Goal: Task Accomplishment & Management: Use online tool/utility

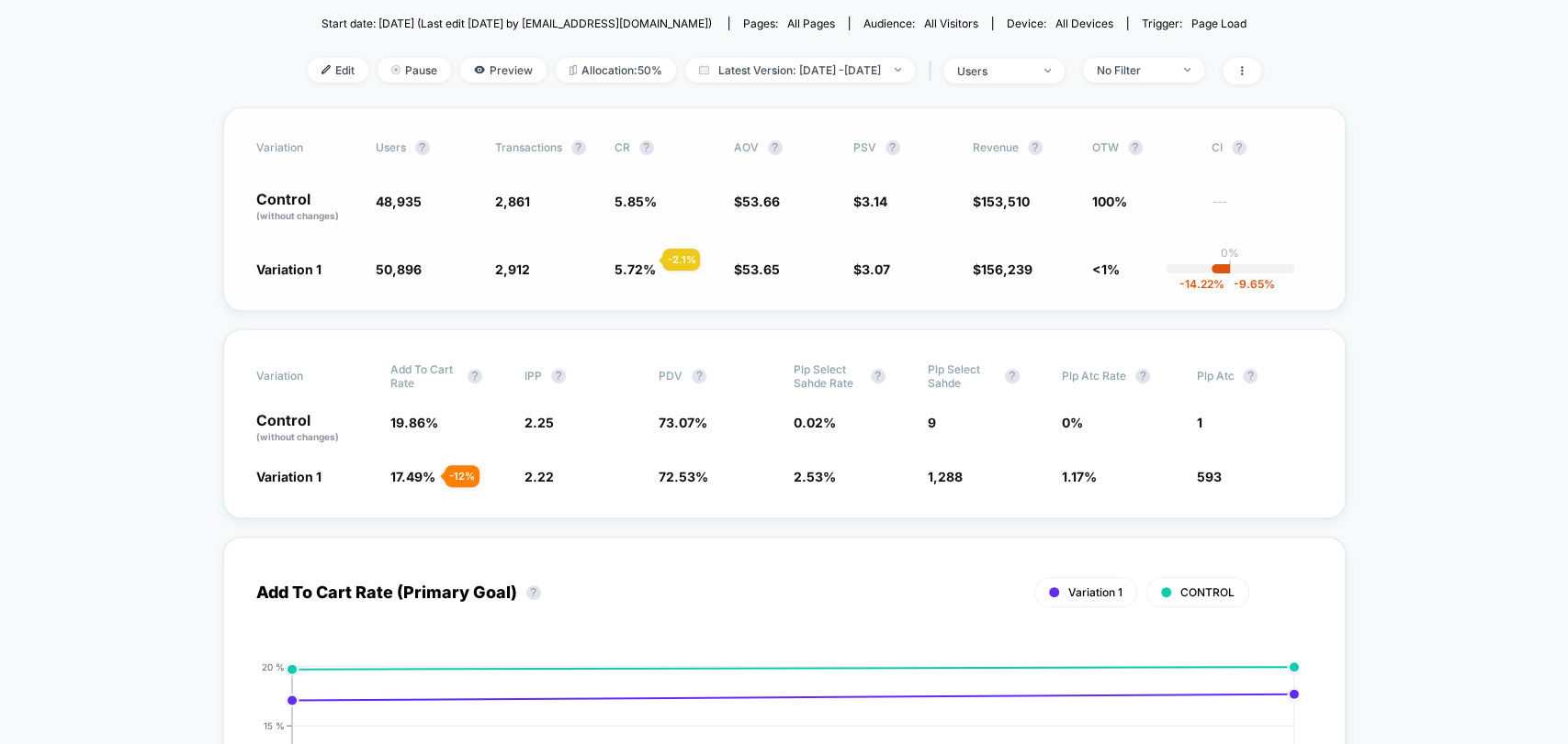
click at [640, 261] on span "5.72 %" at bounding box center [635, 269] width 41 height 16
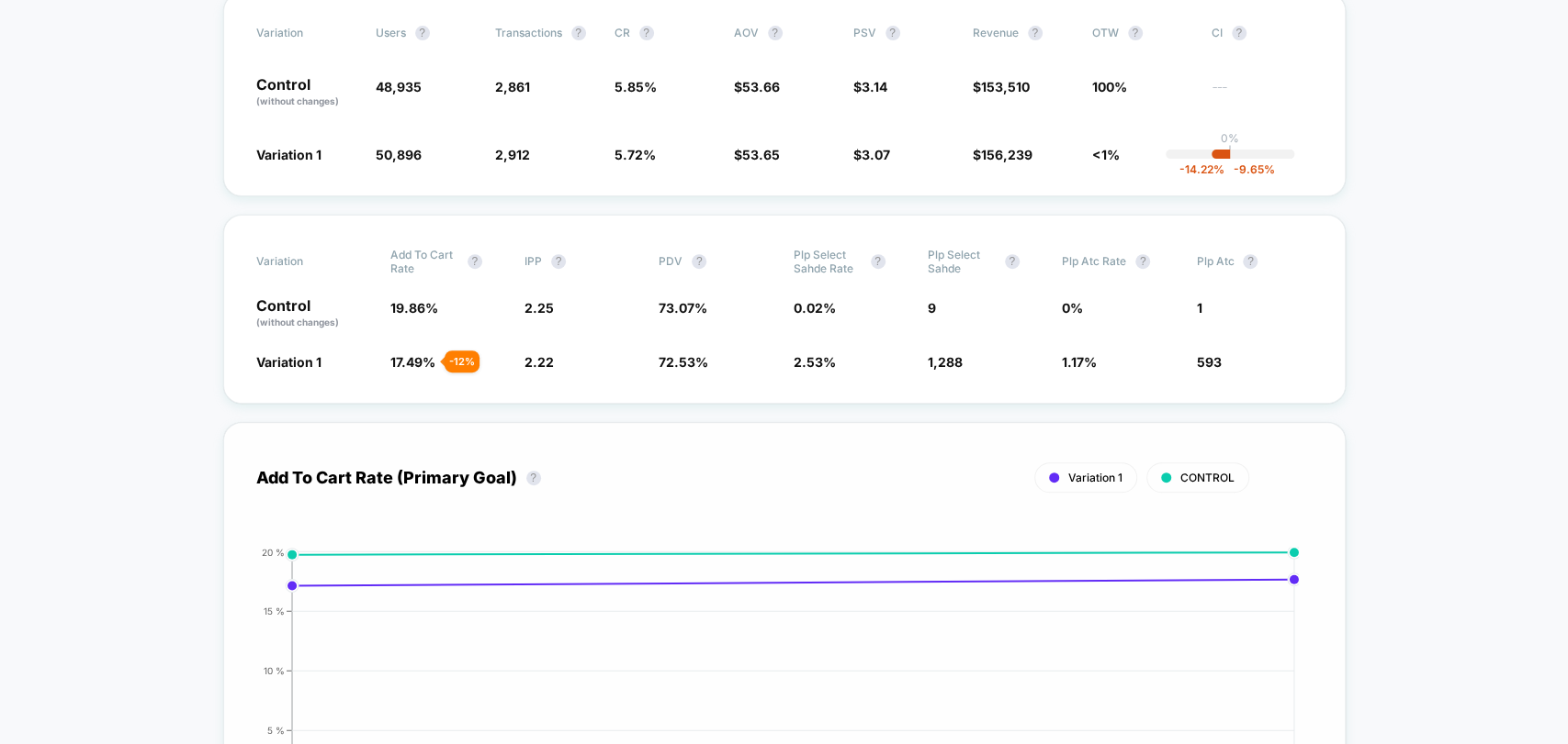
scroll to position [713, 0]
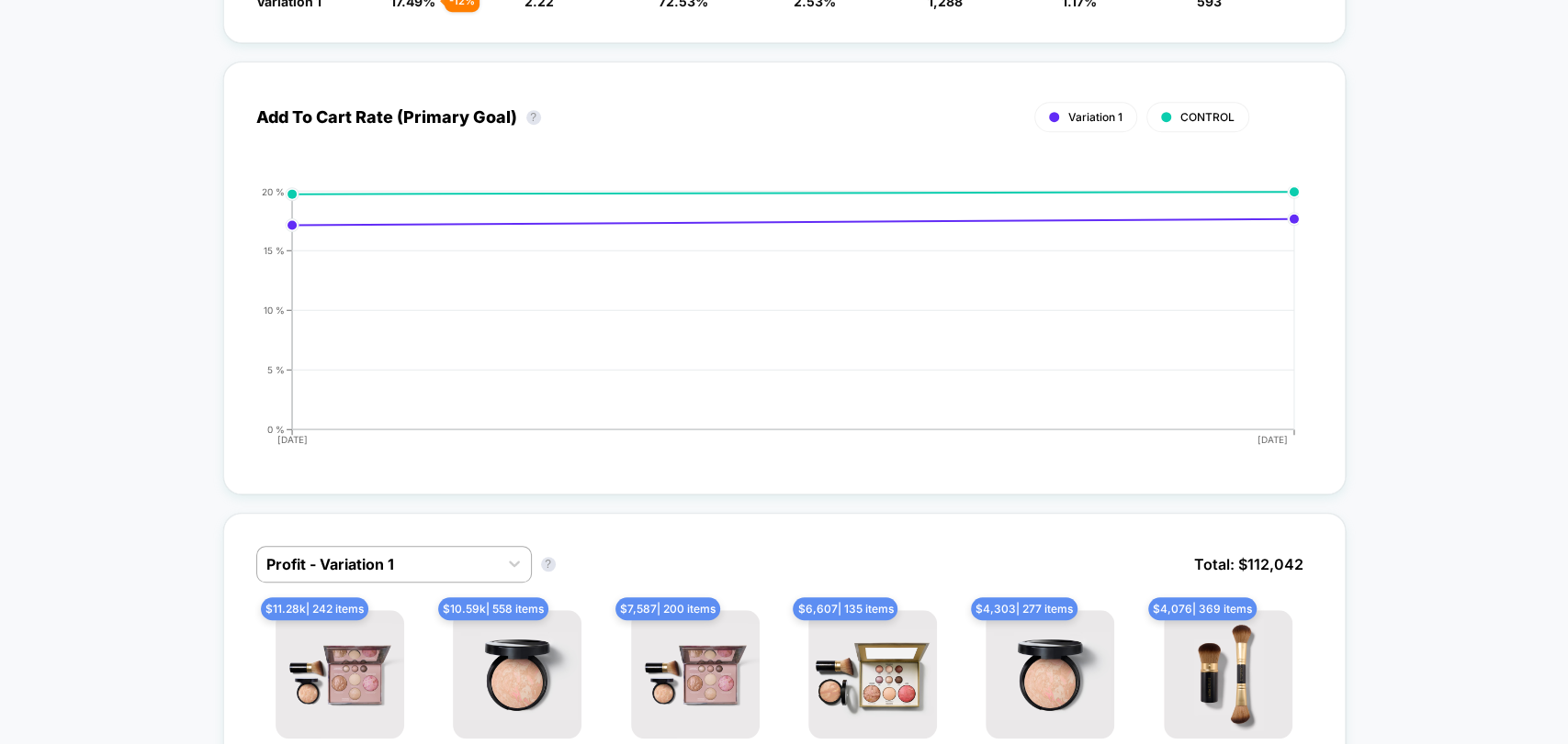
drag, startPoint x: 1534, startPoint y: 375, endPoint x: 1455, endPoint y: 327, distance: 92.4
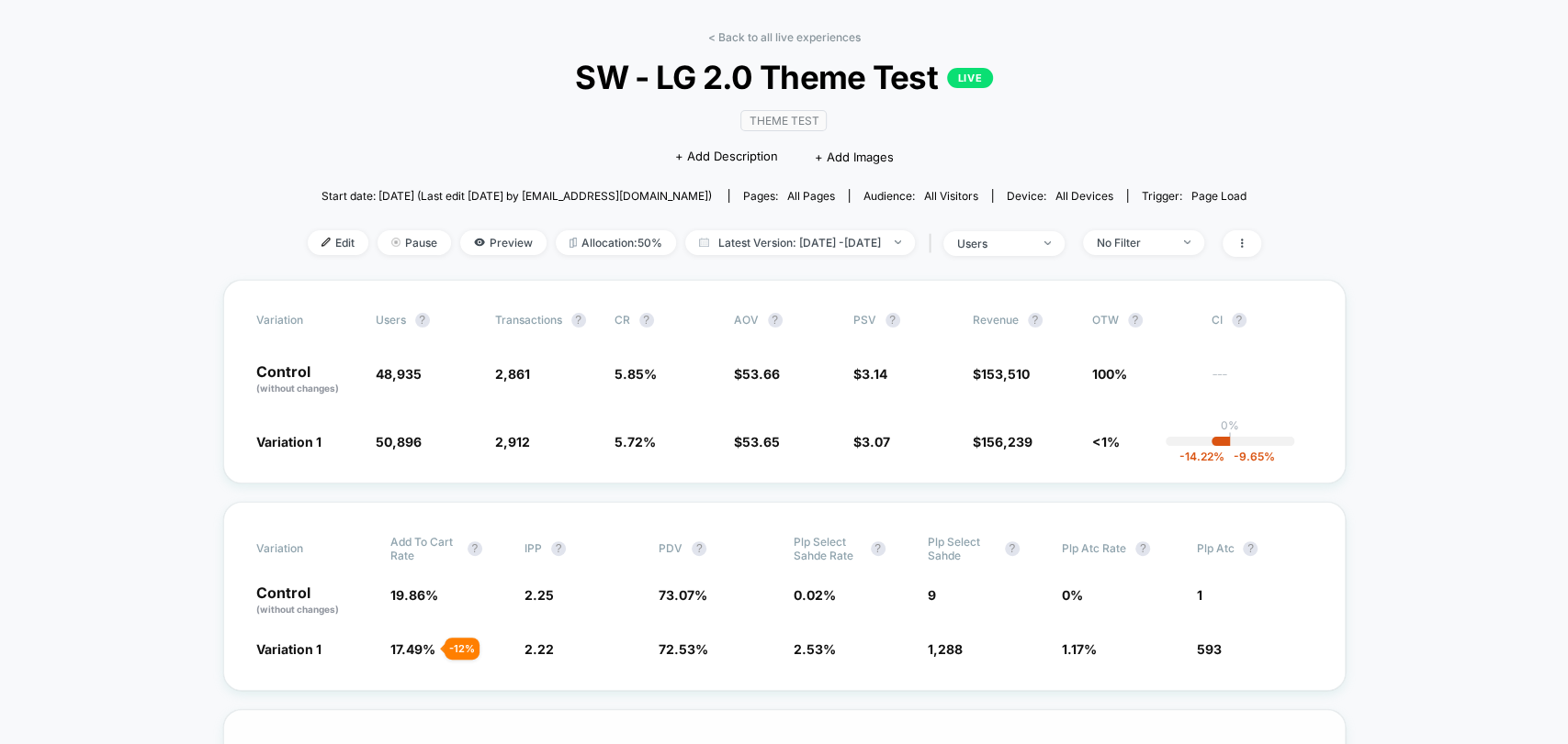
scroll to position [0, 0]
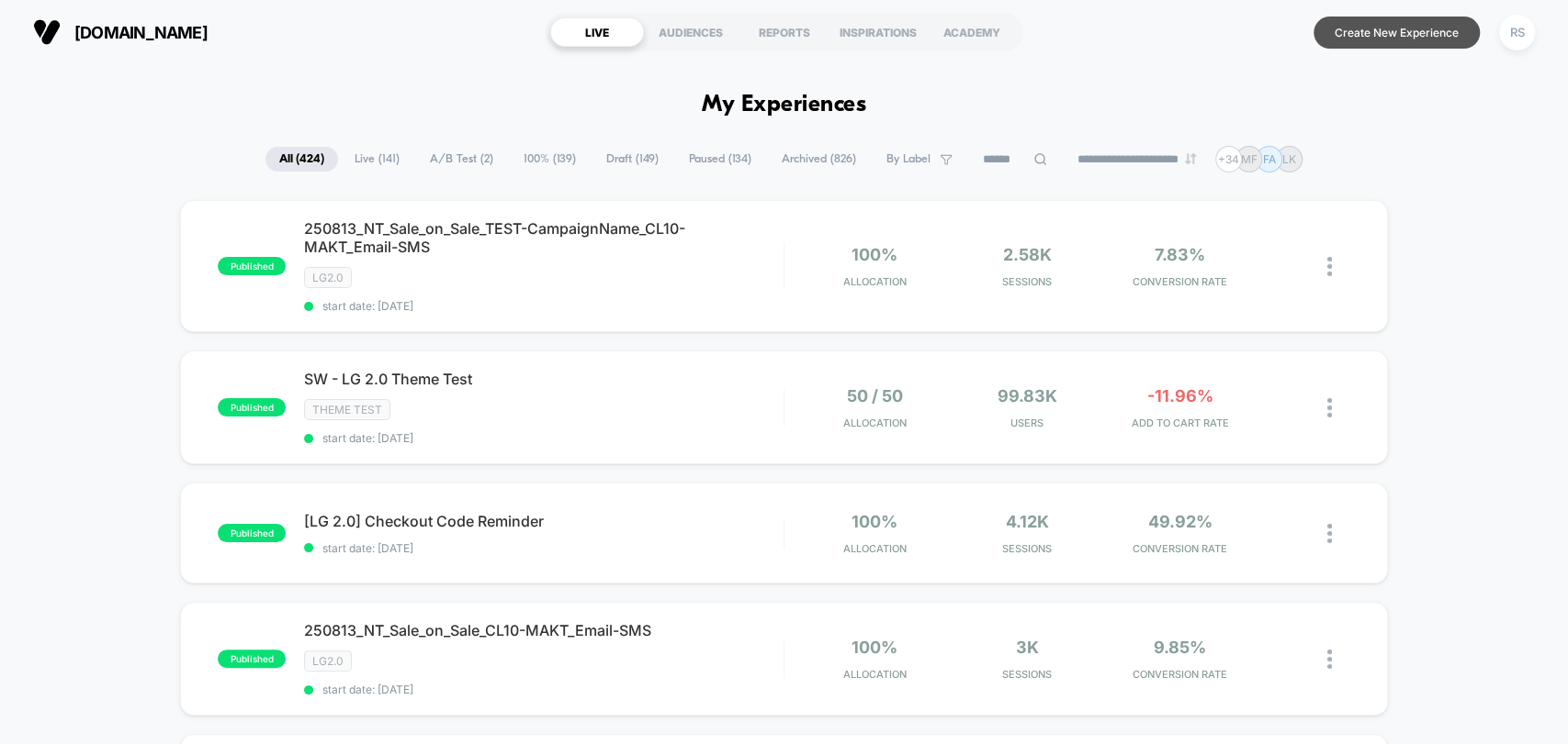
click at [1380, 24] on button "Create New Experience" at bounding box center [1396, 32] width 167 height 32
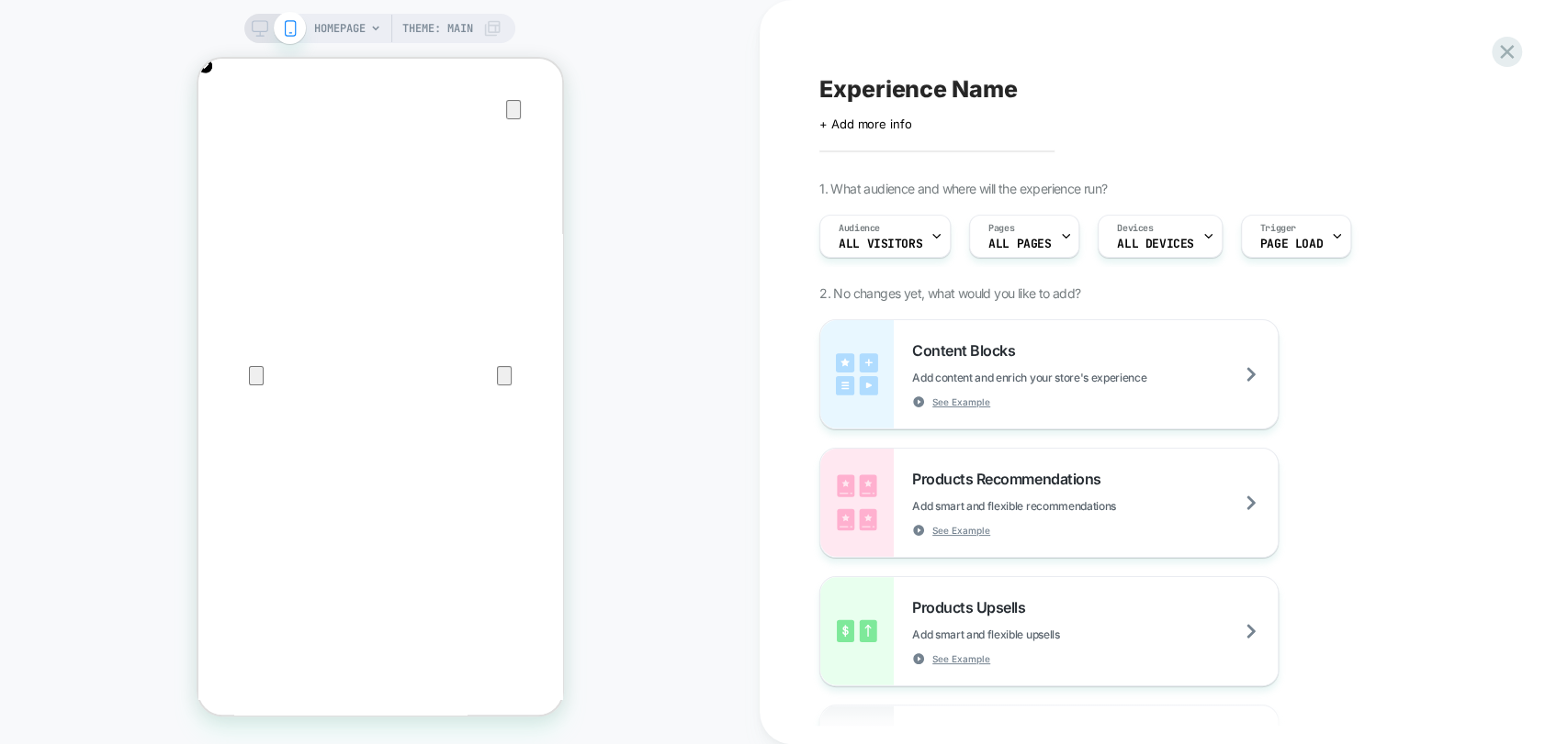
click at [906, 237] on span "All Visitors" at bounding box center [880, 244] width 84 height 13
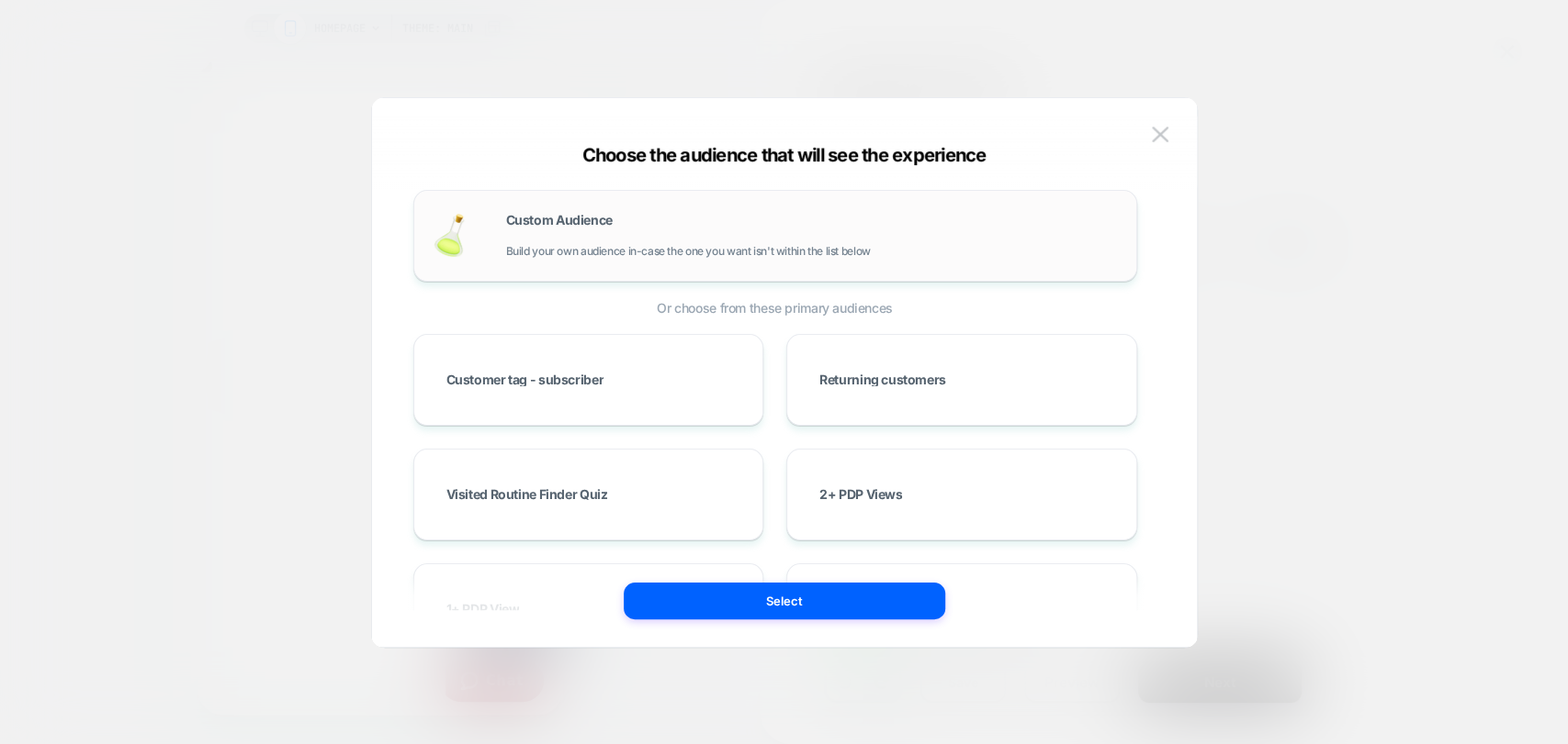
click at [876, 266] on div "Custom Audience Build your own audience in-case the one you want isn't within t…" at bounding box center [775, 236] width 723 height 92
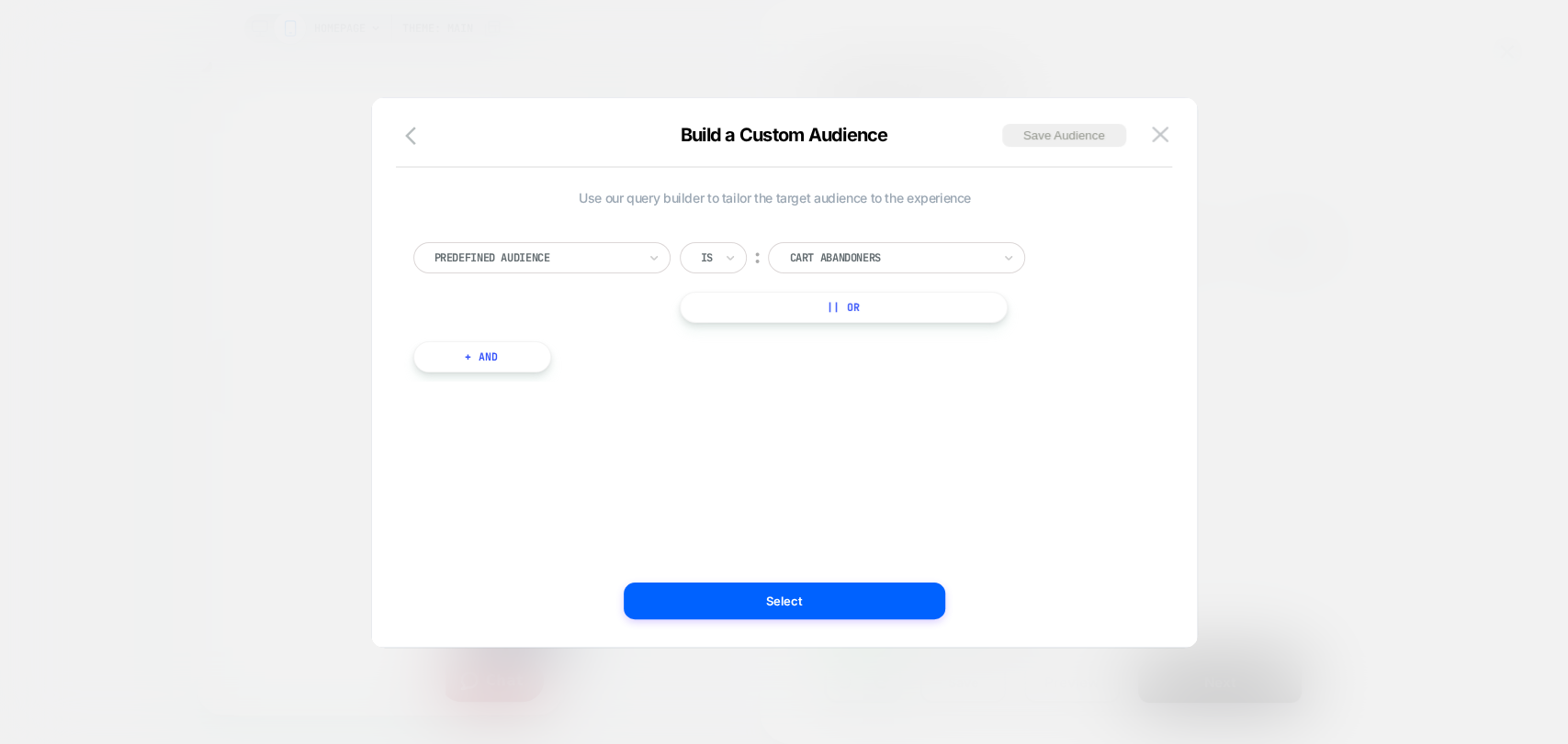
click at [551, 255] on div at bounding box center [536, 258] width 202 height 17
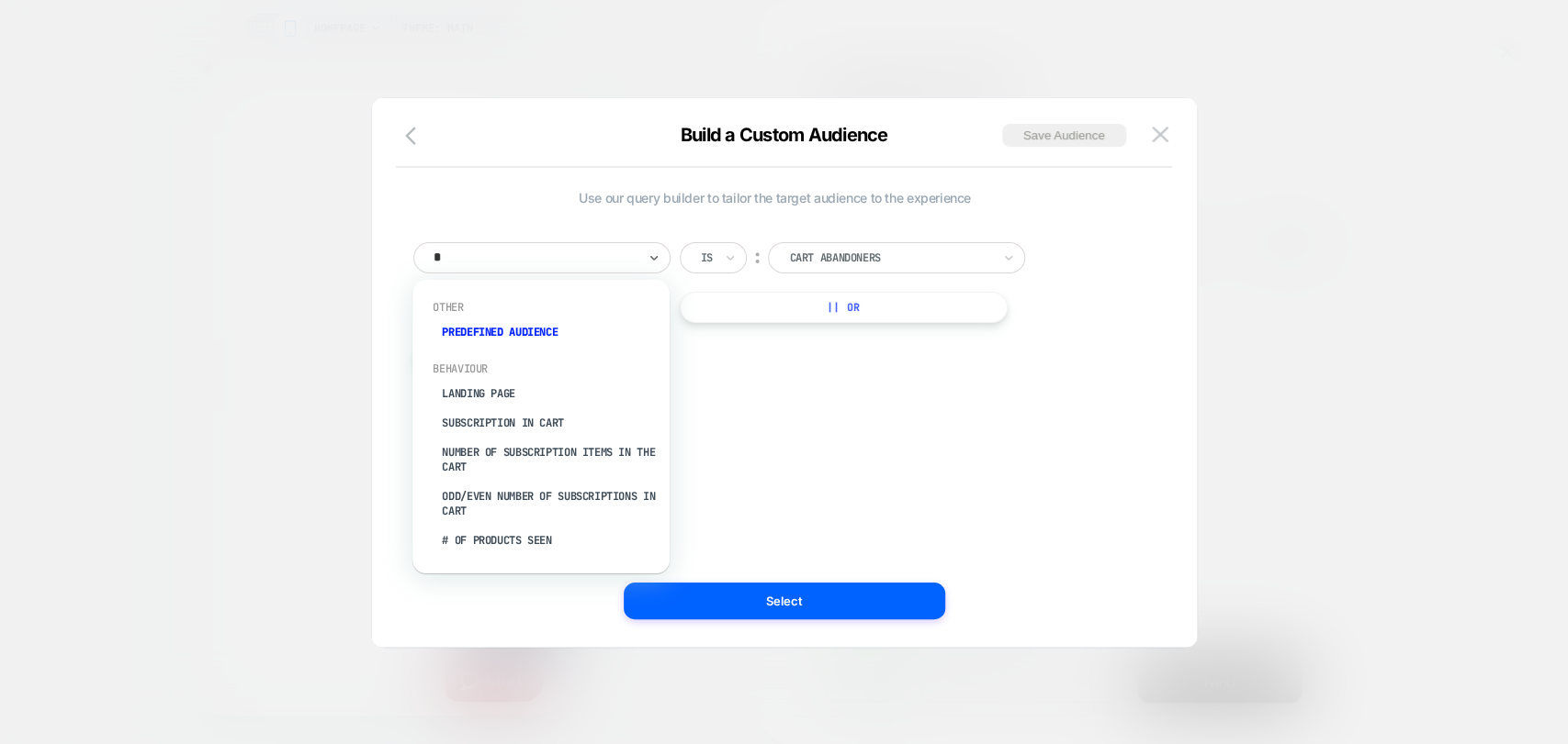
type input "**"
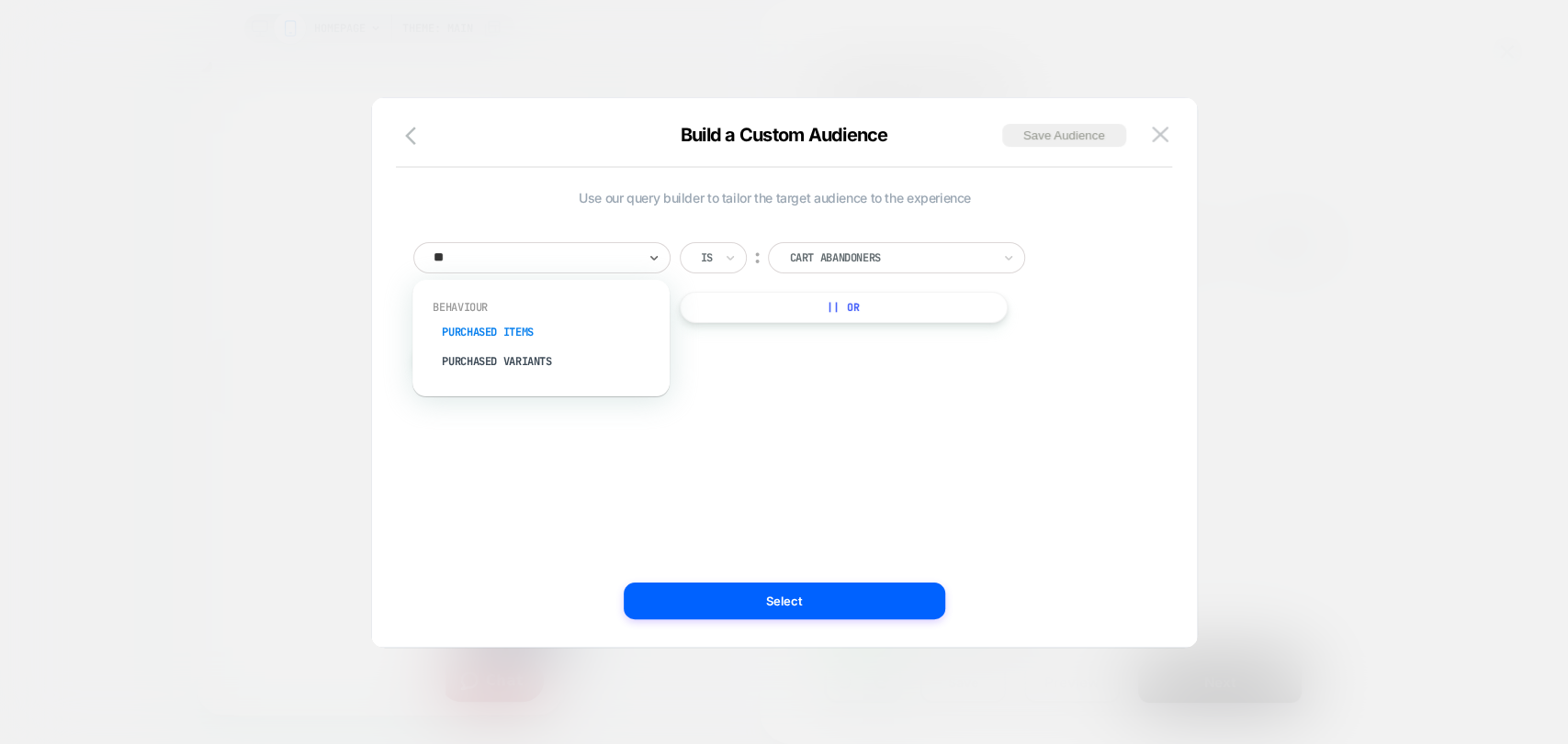
click at [484, 327] on div "Purchased Items" at bounding box center [549, 332] width 238 height 29
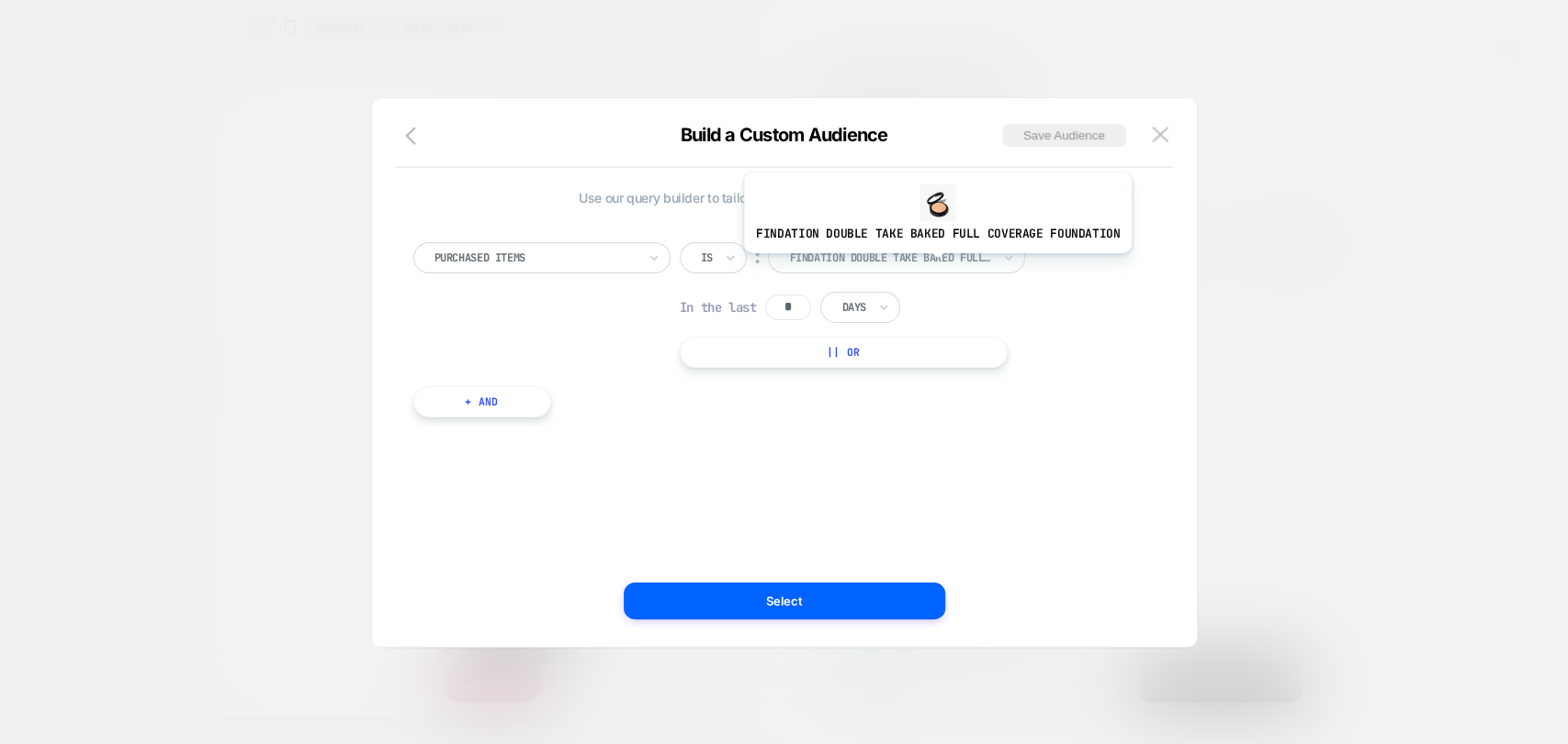
click at [933, 258] on div at bounding box center [890, 258] width 202 height 17
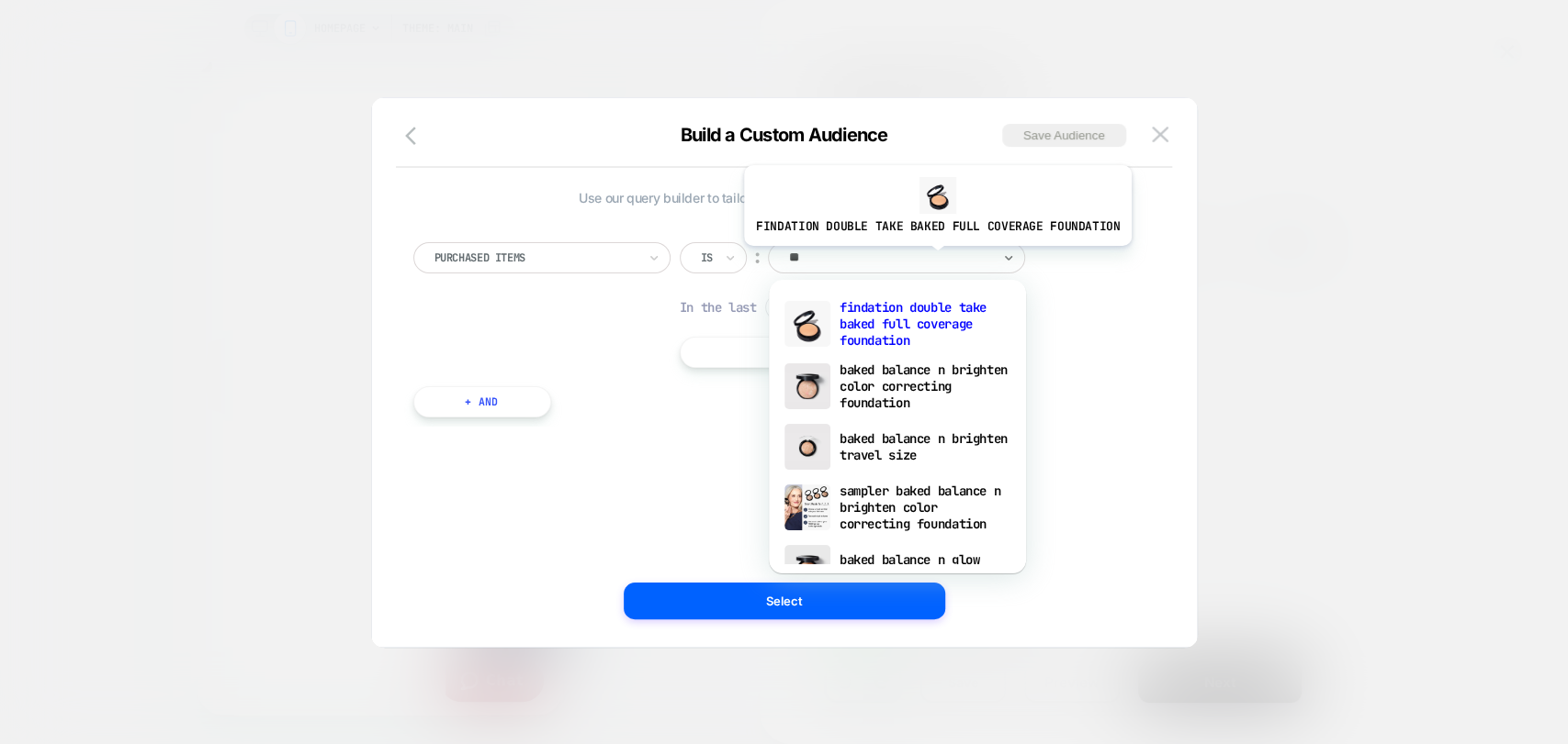
type input "***"
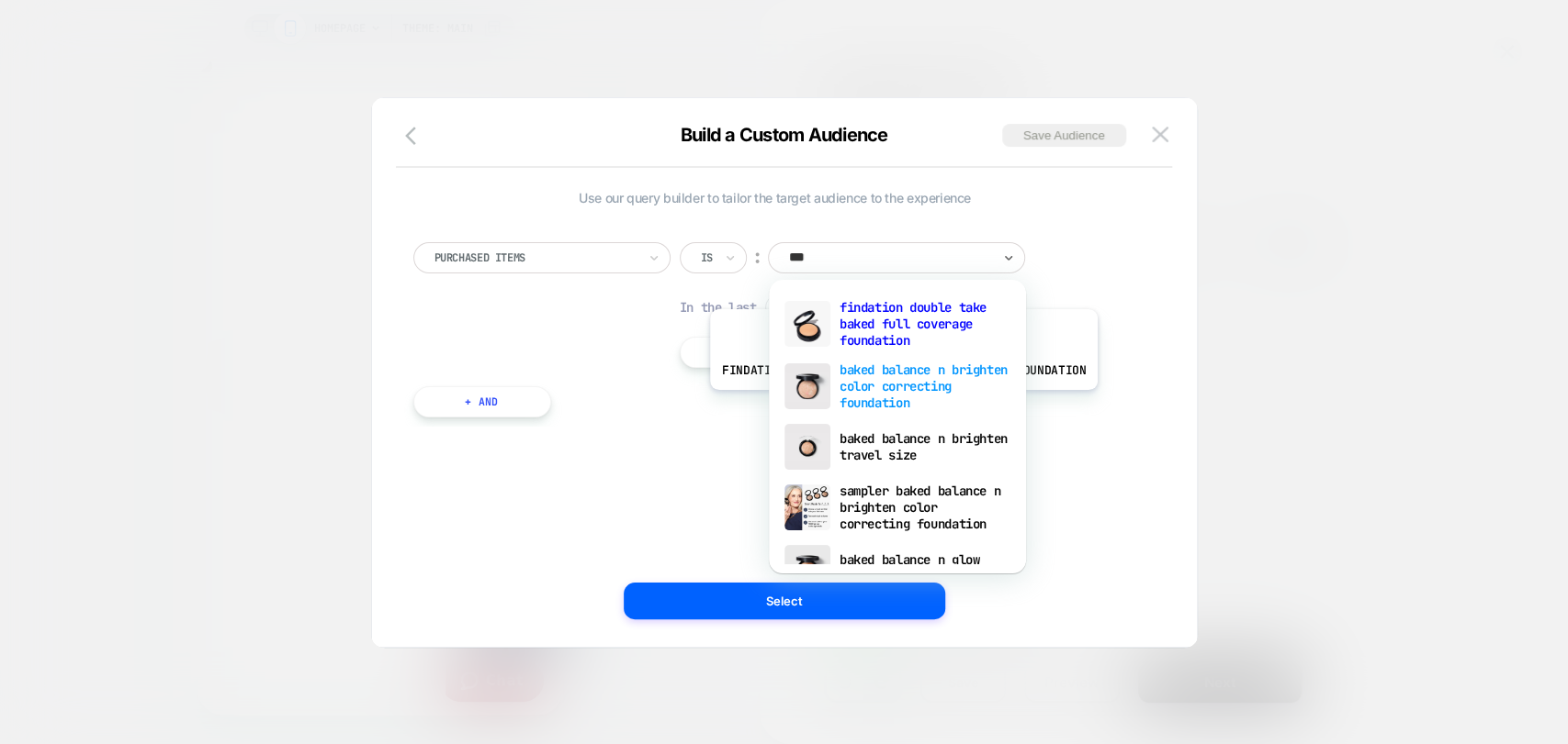
click at [899, 403] on div "baked balance n brighten color correcting foundation" at bounding box center [896, 386] width 238 height 63
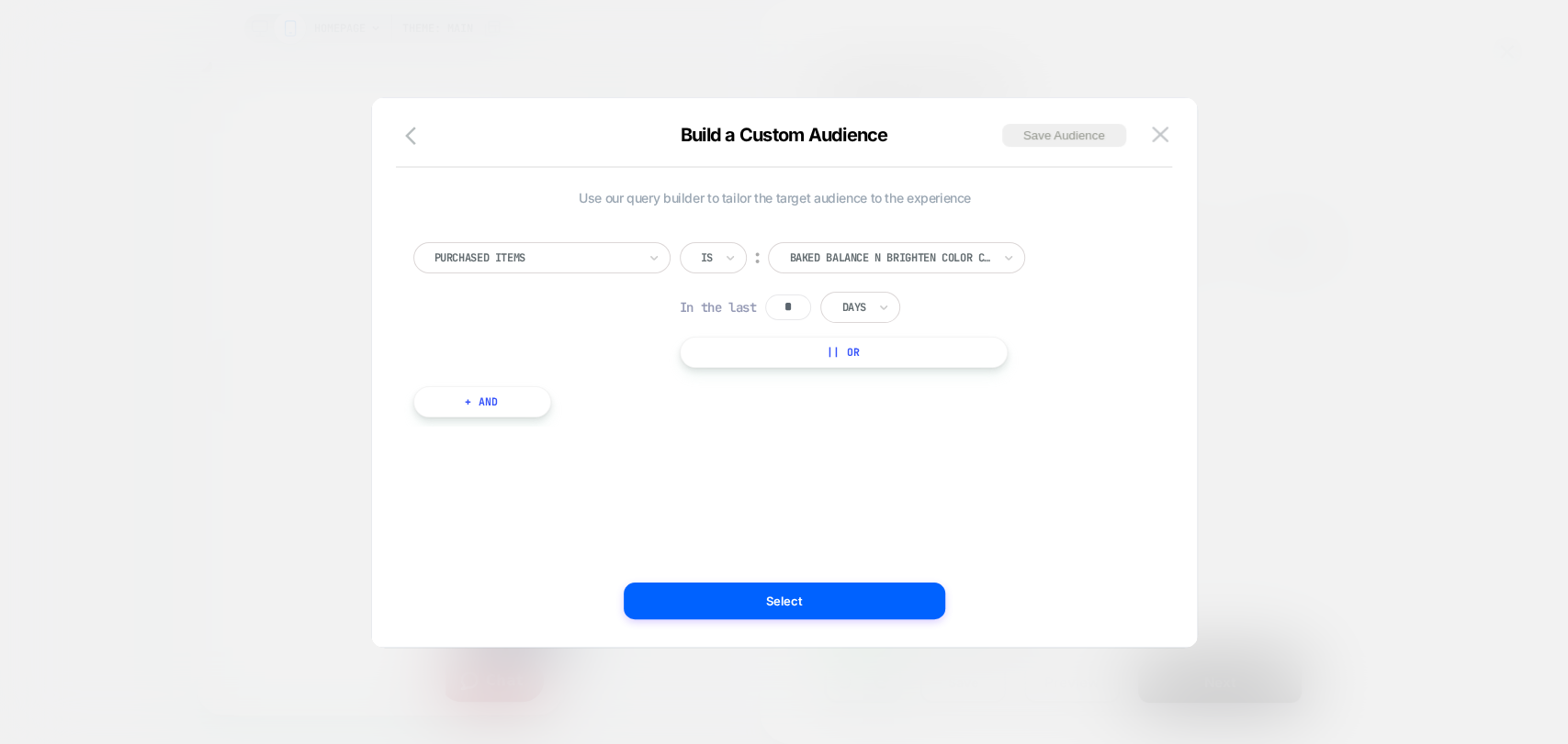
click at [793, 303] on input "*" at bounding box center [788, 307] width 46 height 26
click at [848, 303] on input "text" at bounding box center [845, 307] width 7 height 17
click at [1074, 334] on div "Purchased Items Is ︰ baked balance n brighten color correcting foundation BAKED…" at bounding box center [775, 304] width 723 height 126
